Goal: Information Seeking & Learning: Find specific fact

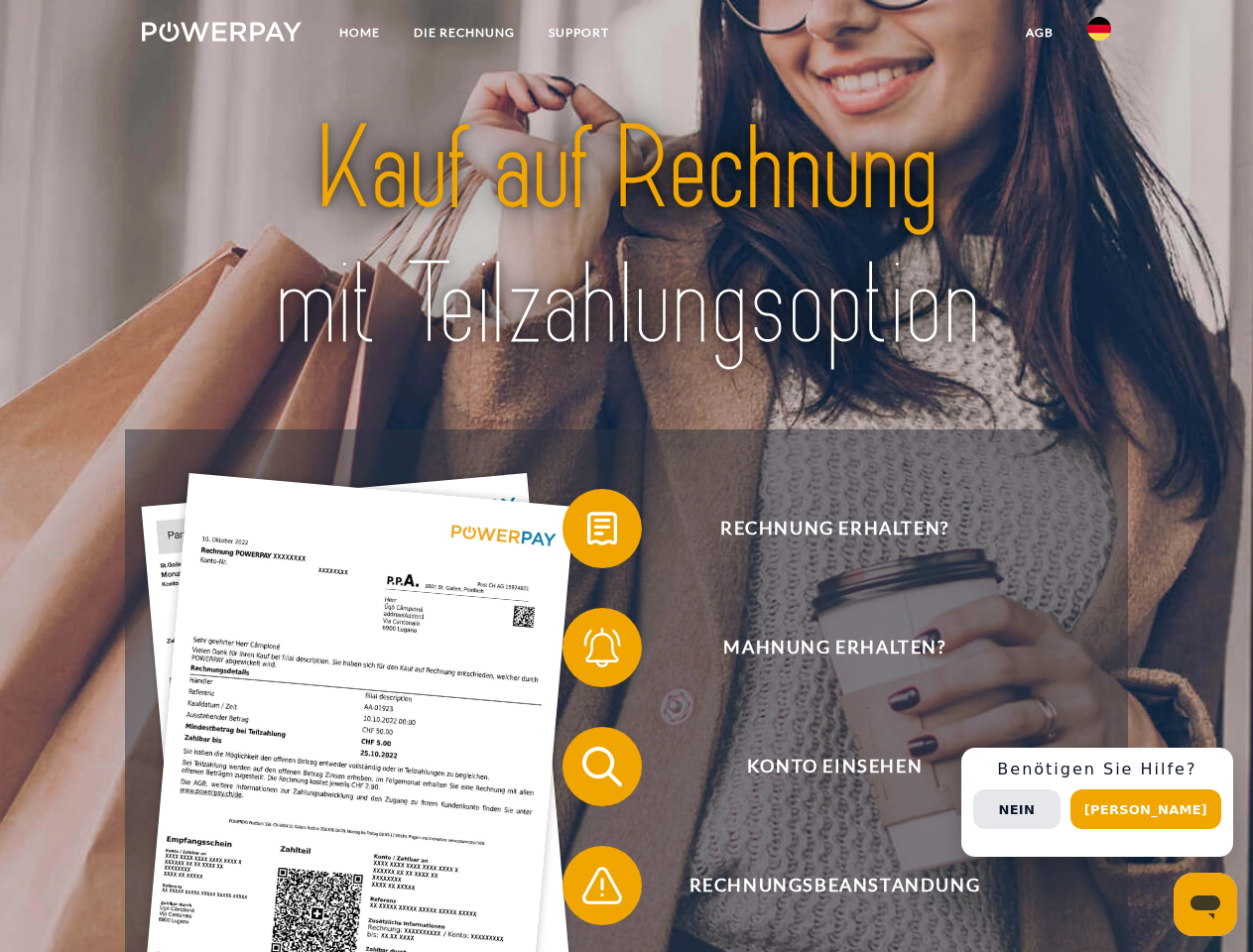
click at [221, 35] on img at bounding box center [221, 32] width 159 height 20
click at [1099, 35] on img at bounding box center [1099, 29] width 24 height 24
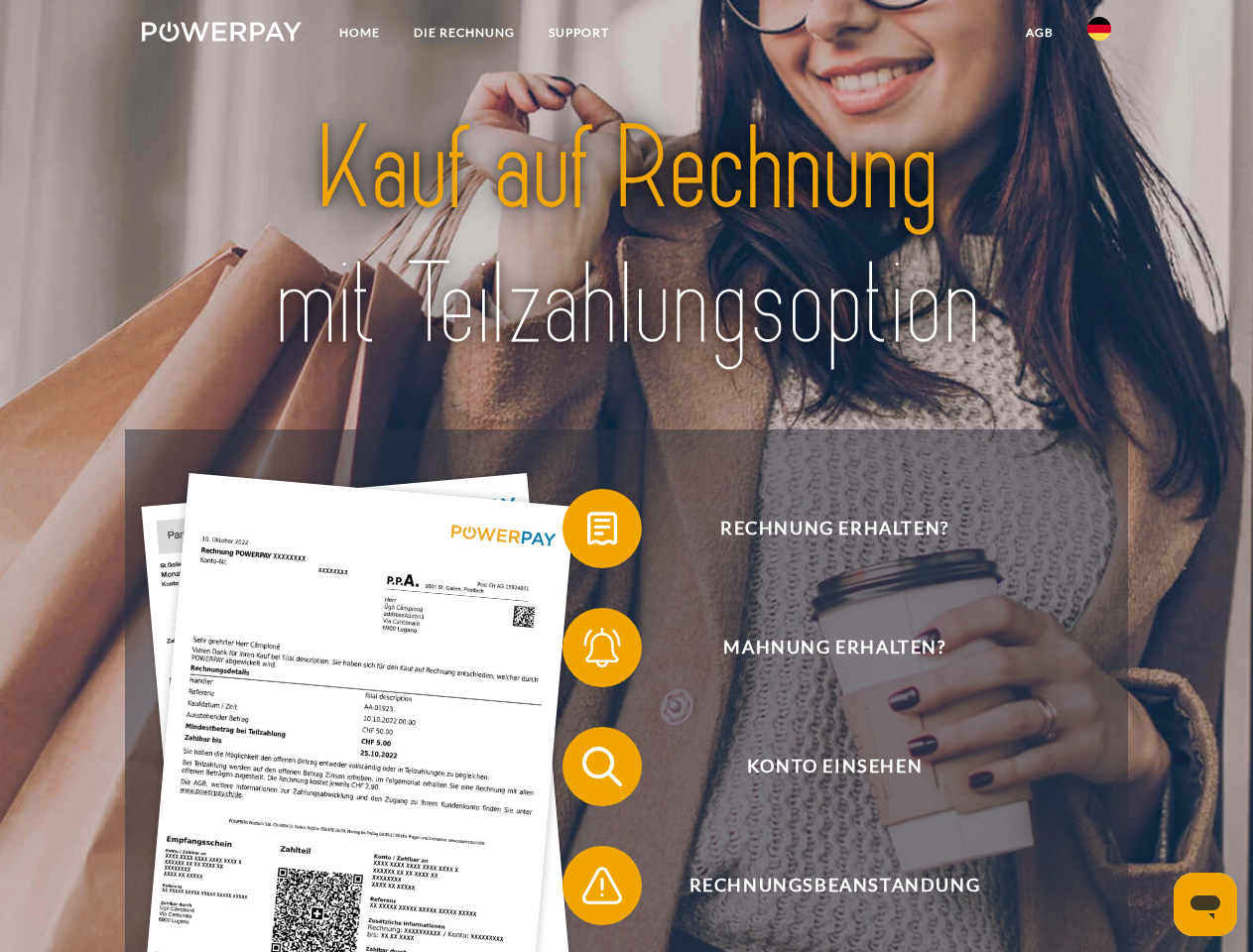
click at [1039, 33] on link "agb" at bounding box center [1040, 33] width 62 height 36
click at [587, 532] on span at bounding box center [572, 529] width 100 height 100
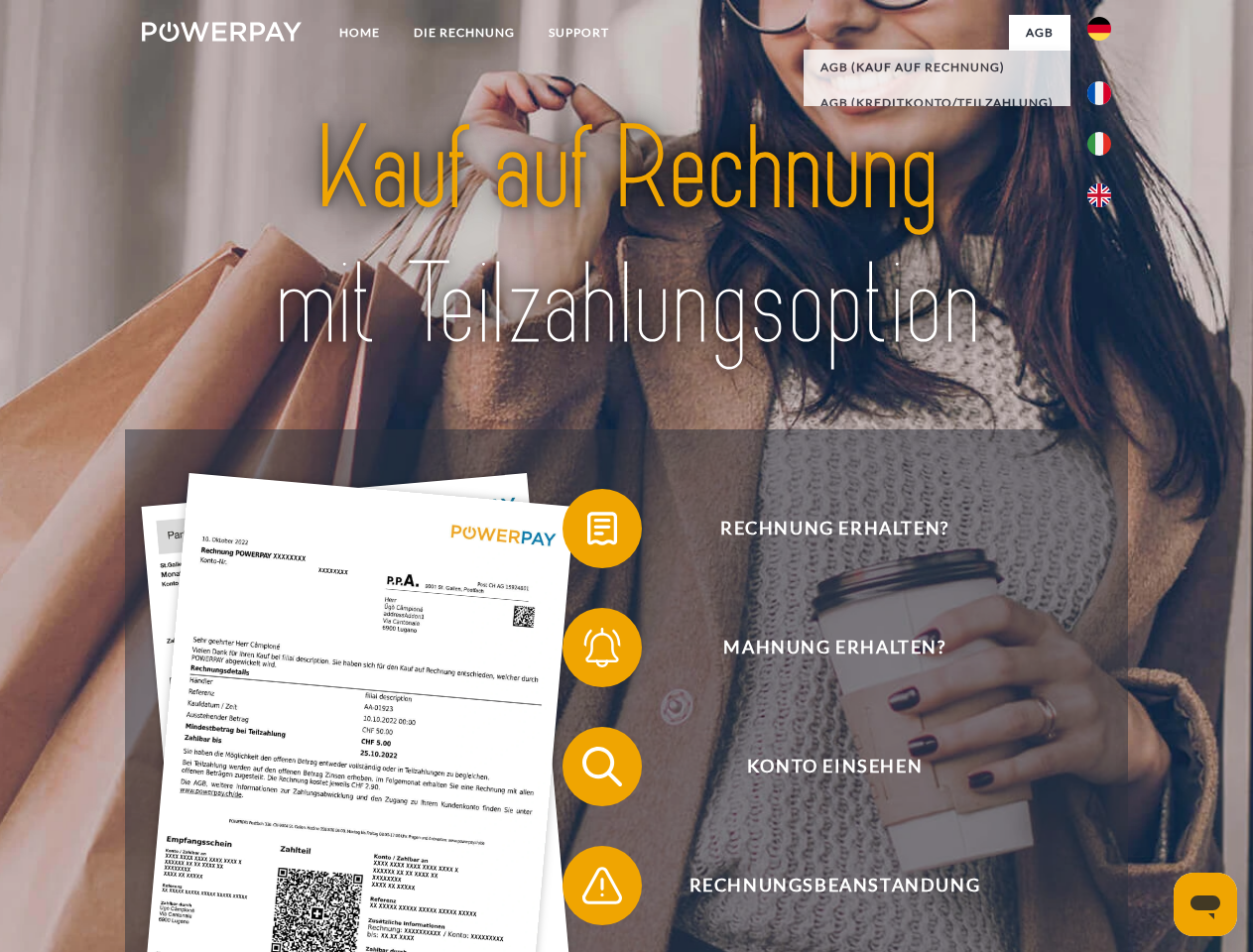
click at [587, 652] on span at bounding box center [572, 648] width 100 height 100
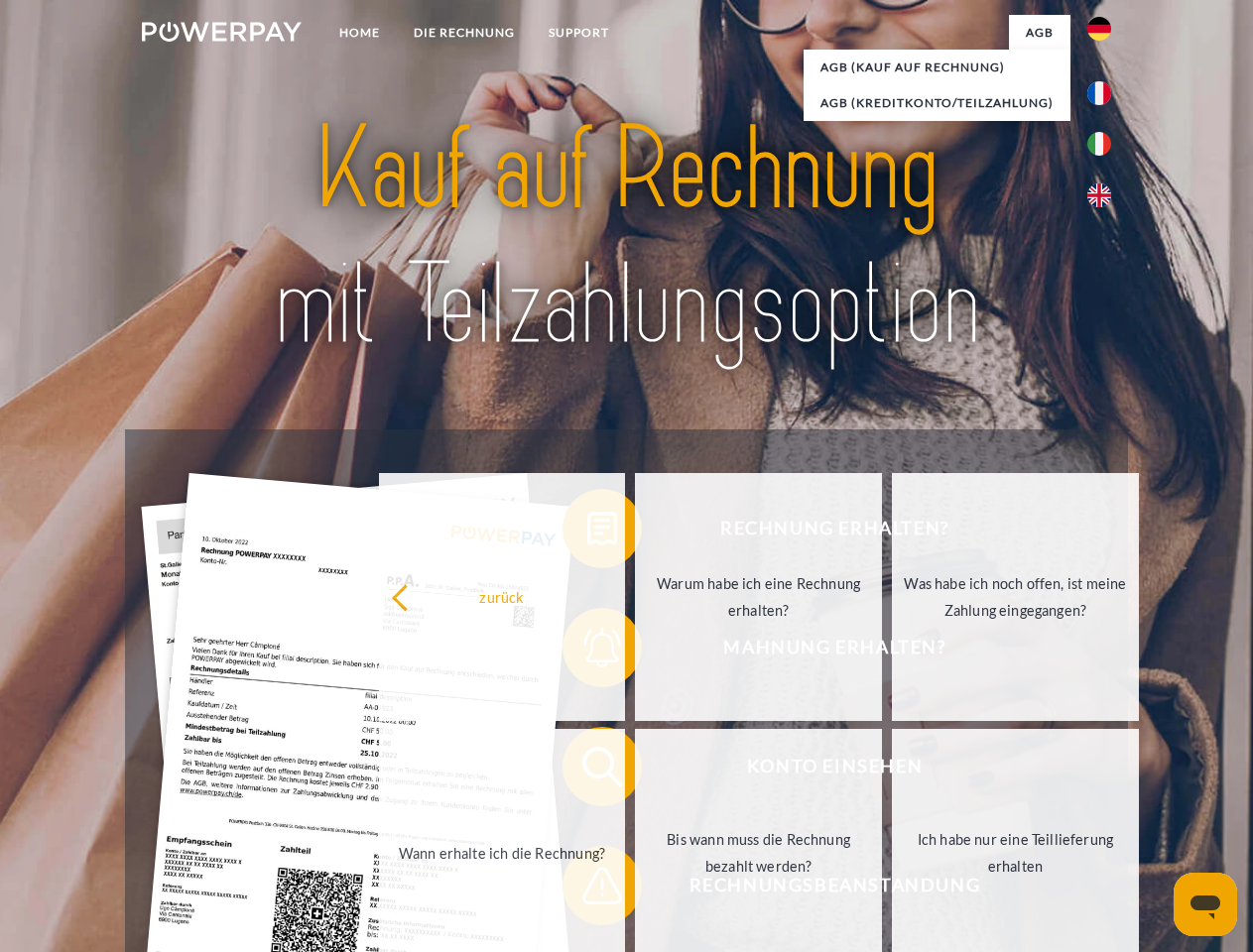
click at [635, 771] on link "Bis wann muss die Rechnung bezahlt werden?" at bounding box center [759, 852] width 247 height 248
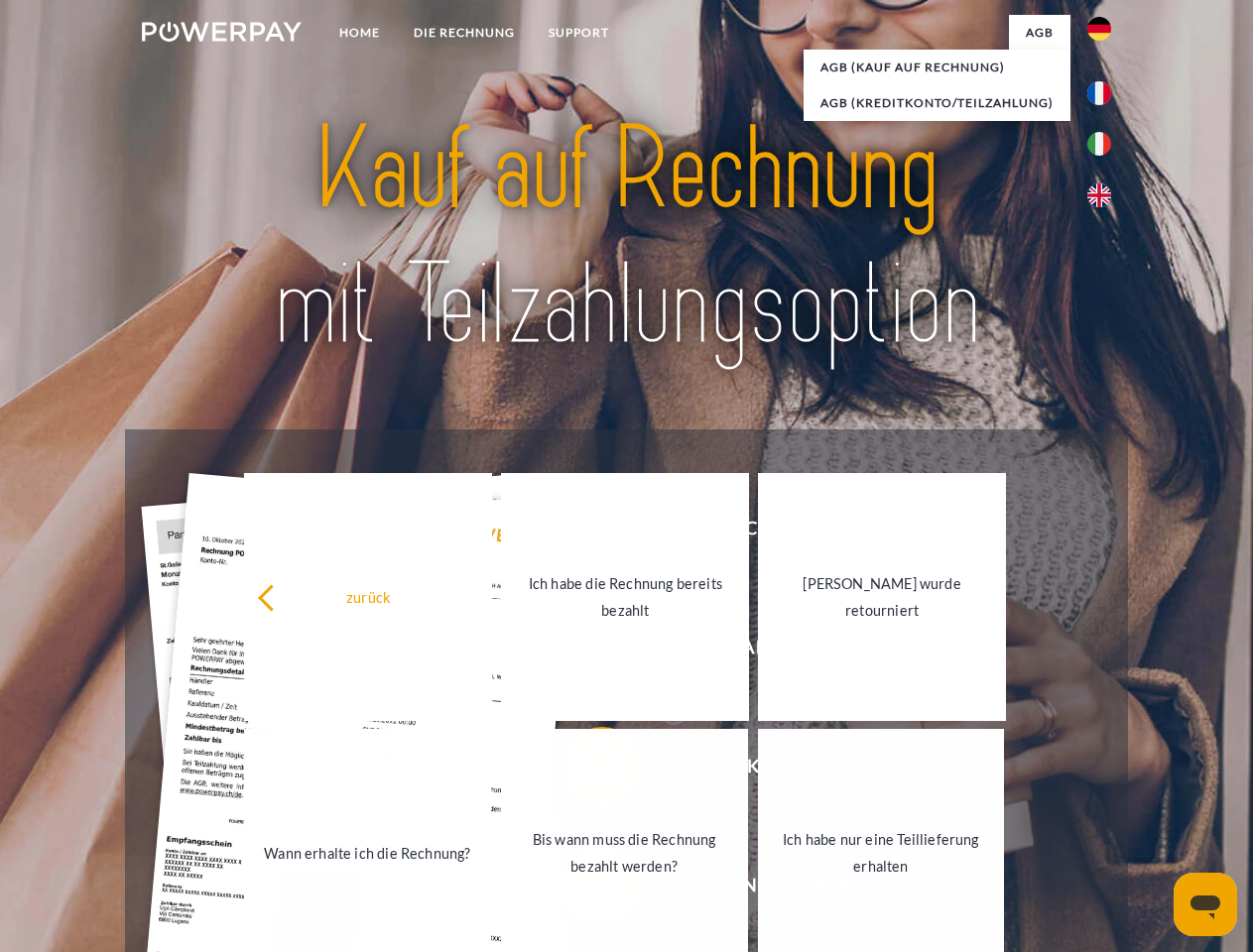
click at [587, 890] on link "Bis wann muss die Rechnung bezahlt werden?" at bounding box center [625, 852] width 247 height 248
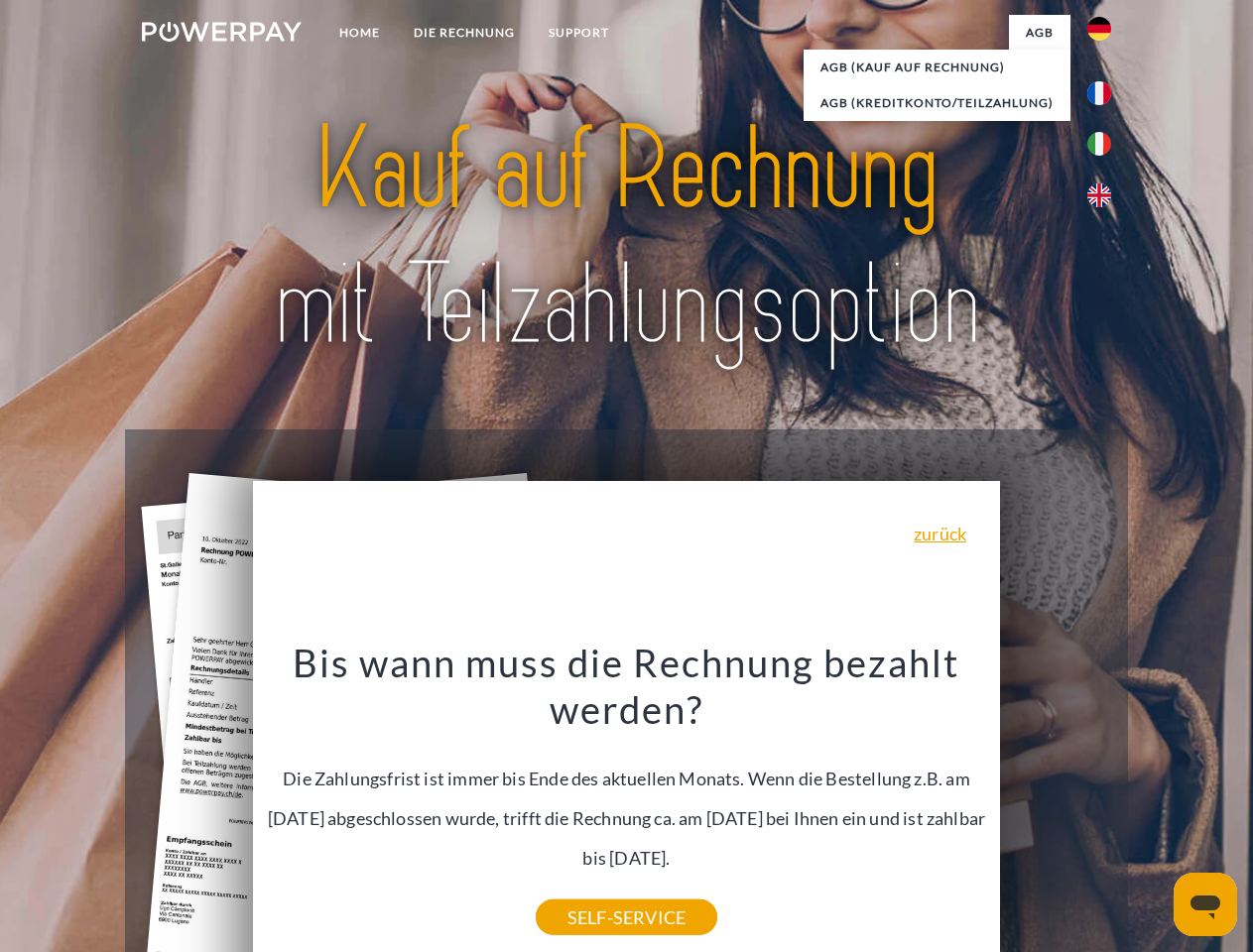
click at [1056, 806] on span "Konto einsehen" at bounding box center [834, 767] width 486 height 80
click at [1152, 809] on header "Home DIE RECHNUNG SUPPORT" at bounding box center [626, 685] width 1253 height 1370
